Goal: Information Seeking & Learning: Learn about a topic

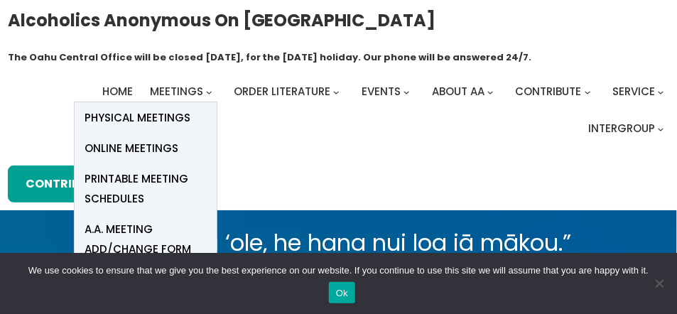
click at [135, 145] on span "Online Meetings" at bounding box center [132, 149] width 94 height 20
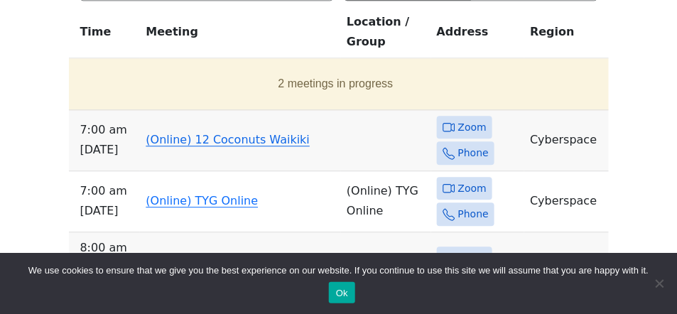
scroll to position [737, 0]
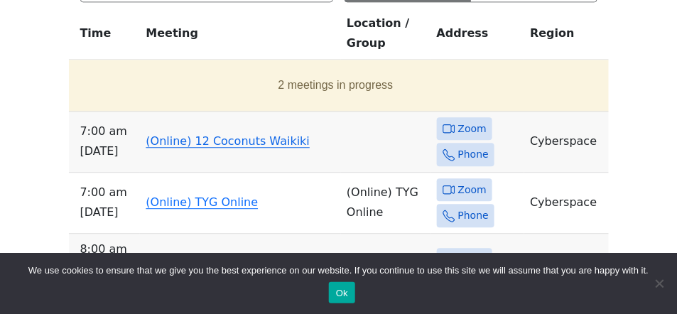
click at [450, 123] on icon at bounding box center [449, 128] width 13 height 13
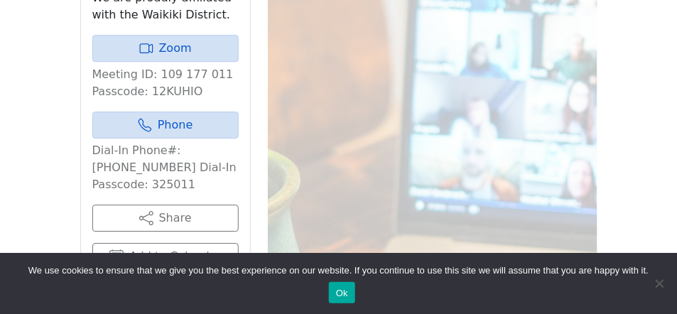
scroll to position [853, 0]
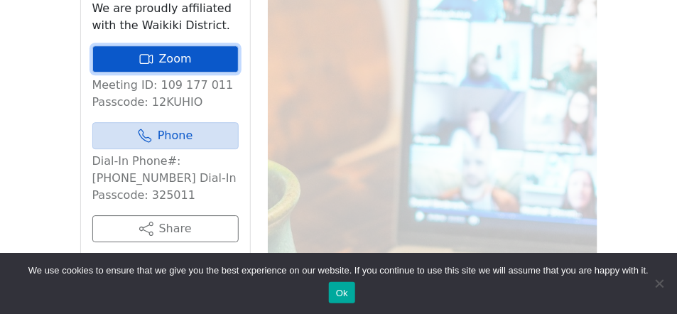
click at [188, 64] on link "Zoom" at bounding box center [165, 58] width 146 height 27
